Goal: Find specific page/section: Find specific page/section

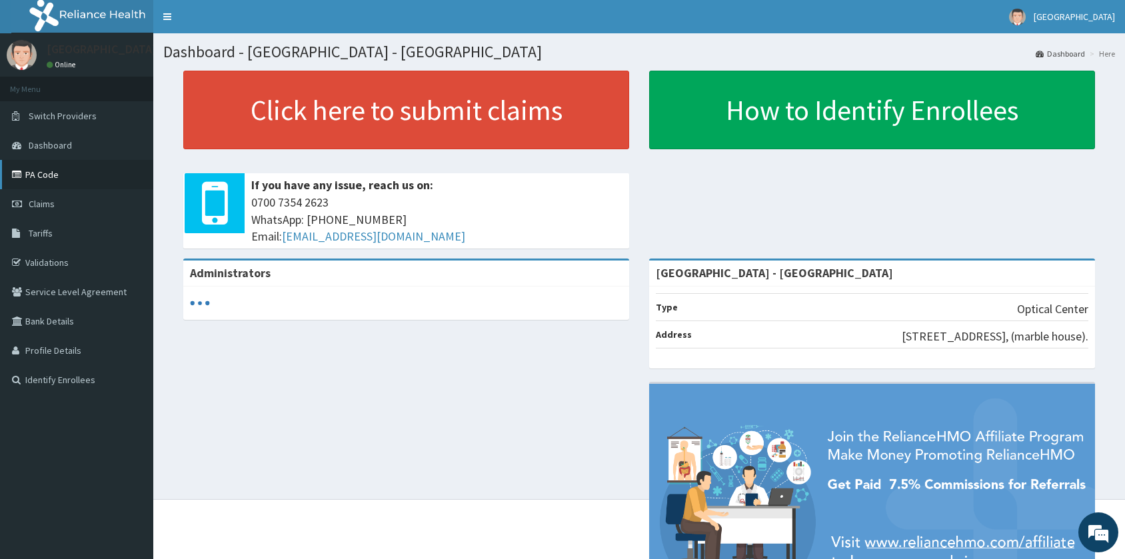
click at [87, 182] on link "PA Code" at bounding box center [76, 174] width 153 height 29
click at [45, 175] on link "PA Code" at bounding box center [76, 174] width 153 height 29
click at [99, 180] on link "PA Code" at bounding box center [76, 174] width 153 height 29
click at [77, 182] on link "PA Code" at bounding box center [76, 174] width 153 height 29
